Goal: Check status: Check status

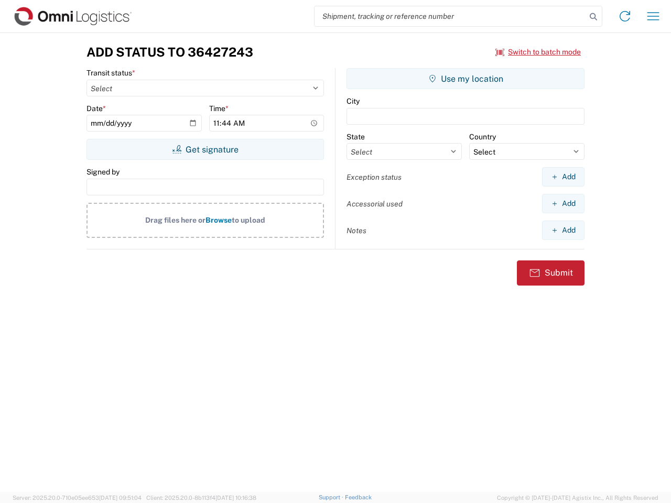
click at [450, 16] on input "search" at bounding box center [451, 16] width 272 height 20
click at [594, 17] on icon at bounding box center [593, 16] width 15 height 15
click at [625, 16] on icon at bounding box center [625, 16] width 17 height 17
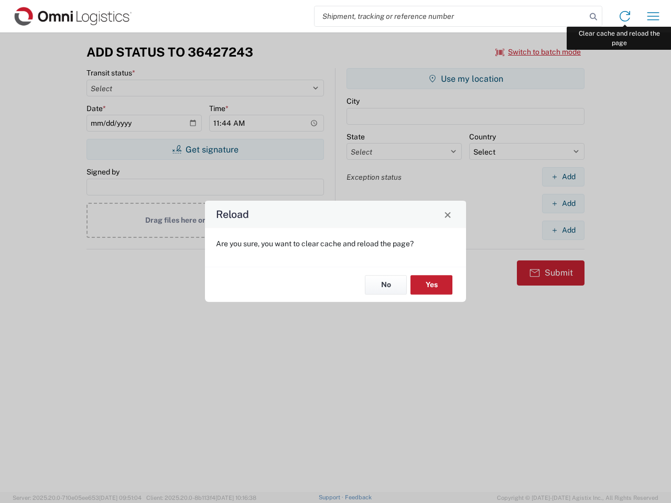
click at [653, 16] on div "Reload Are you sure, you want to clear cache and reload the page? No Yes" at bounding box center [335, 251] width 671 height 503
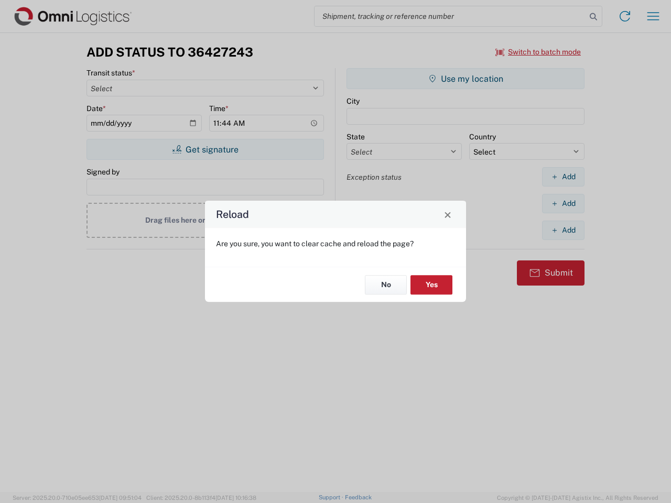
click at [539, 52] on div "Reload Are you sure, you want to clear cache and reload the page? No Yes" at bounding box center [335, 251] width 671 height 503
click at [205, 149] on div "Reload Are you sure, you want to clear cache and reload the page? No Yes" at bounding box center [335, 251] width 671 height 503
click at [466, 79] on div "Reload Are you sure, you want to clear cache and reload the page? No Yes" at bounding box center [335, 251] width 671 height 503
click at [563, 177] on div "Reload Are you sure, you want to clear cache and reload the page? No Yes" at bounding box center [335, 251] width 671 height 503
click at [563, 203] on div "Reload Are you sure, you want to clear cache and reload the page? No Yes" at bounding box center [335, 251] width 671 height 503
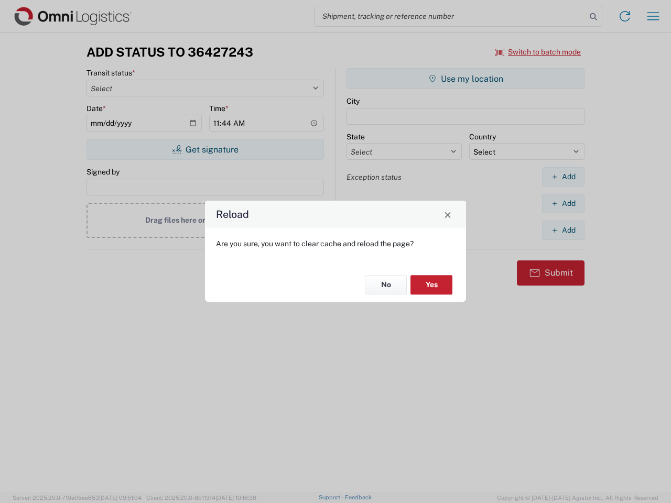
click at [563, 230] on div "Reload Are you sure, you want to clear cache and reload the page? No Yes" at bounding box center [335, 251] width 671 height 503
